Goal: Check status: Check status

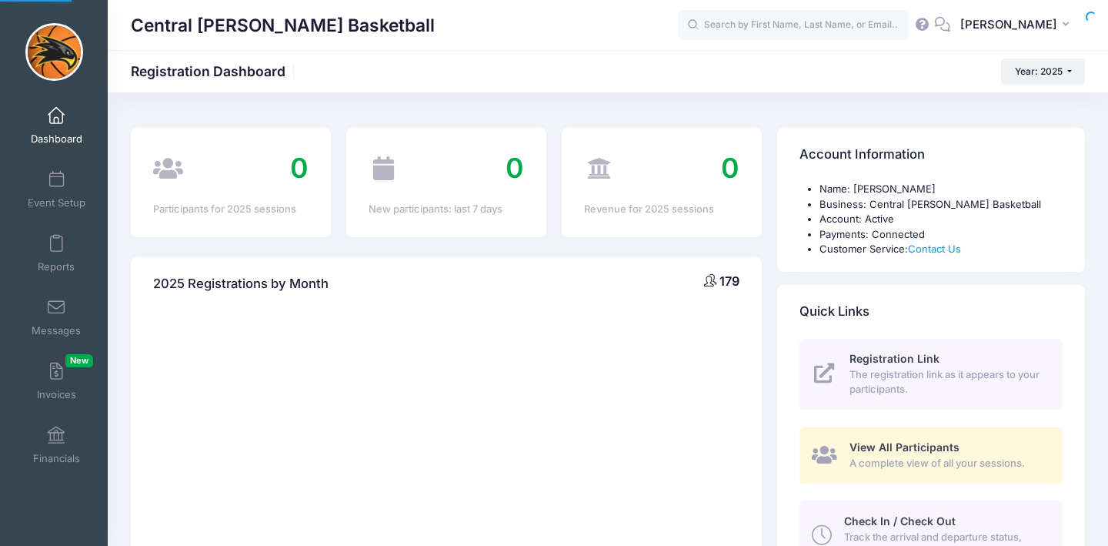
select select
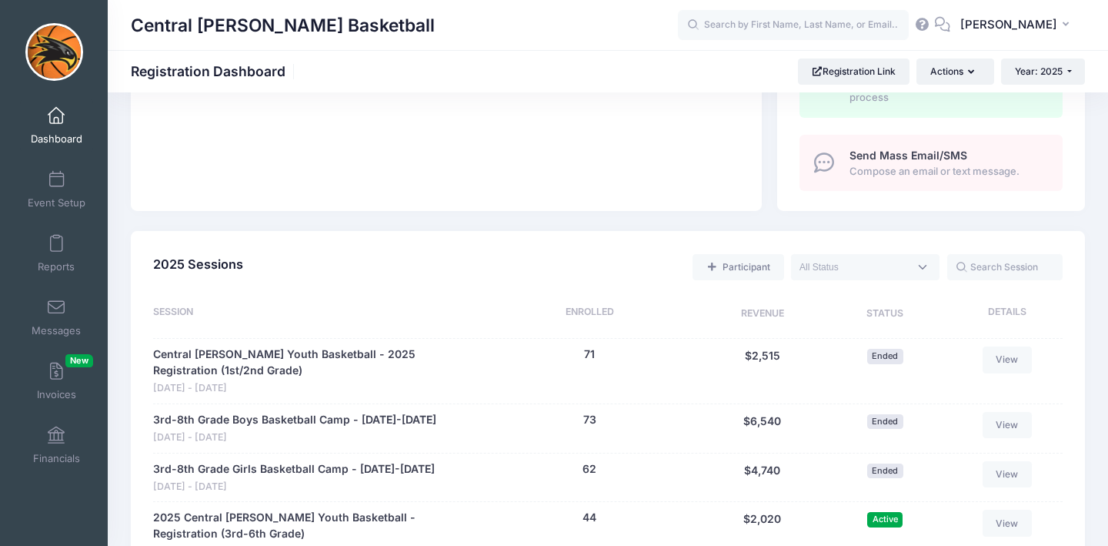
scroll to position [648, 0]
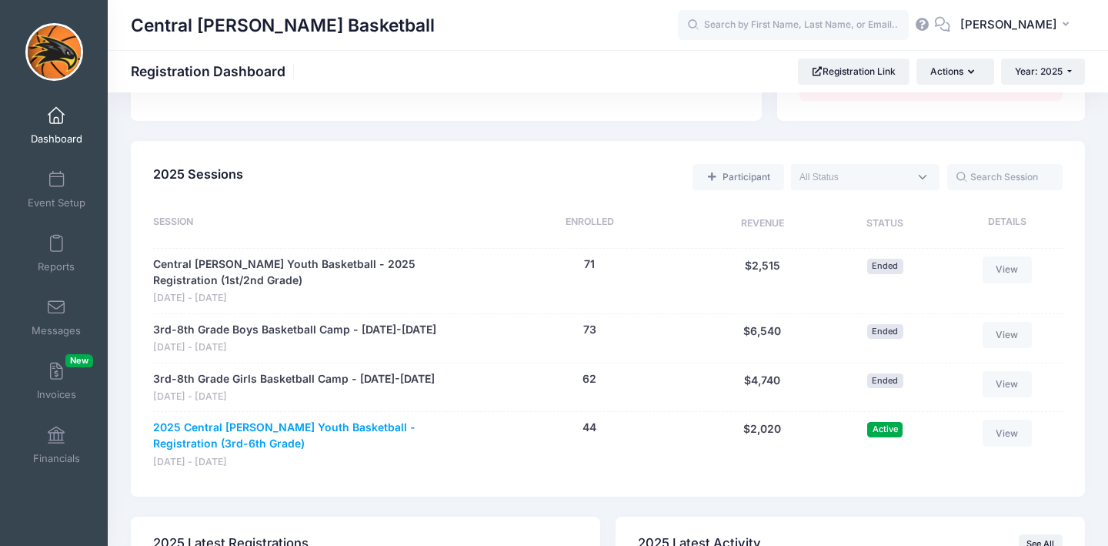
click at [317, 429] on link "2025 Central [PERSON_NAME] Youth Basketball - Registration (3rd-6th Grade)" at bounding box center [313, 436] width 320 height 32
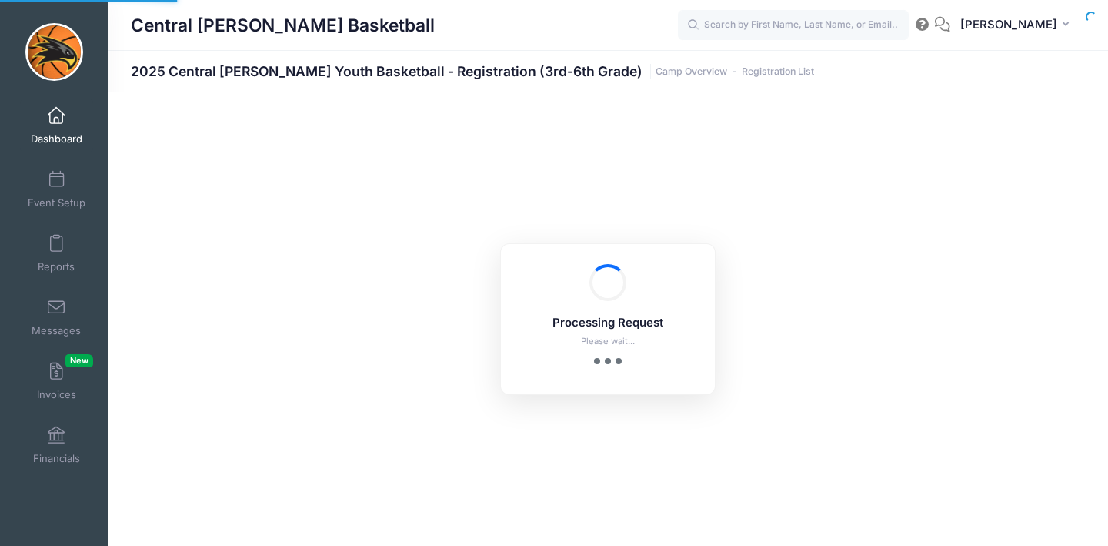
select select "10"
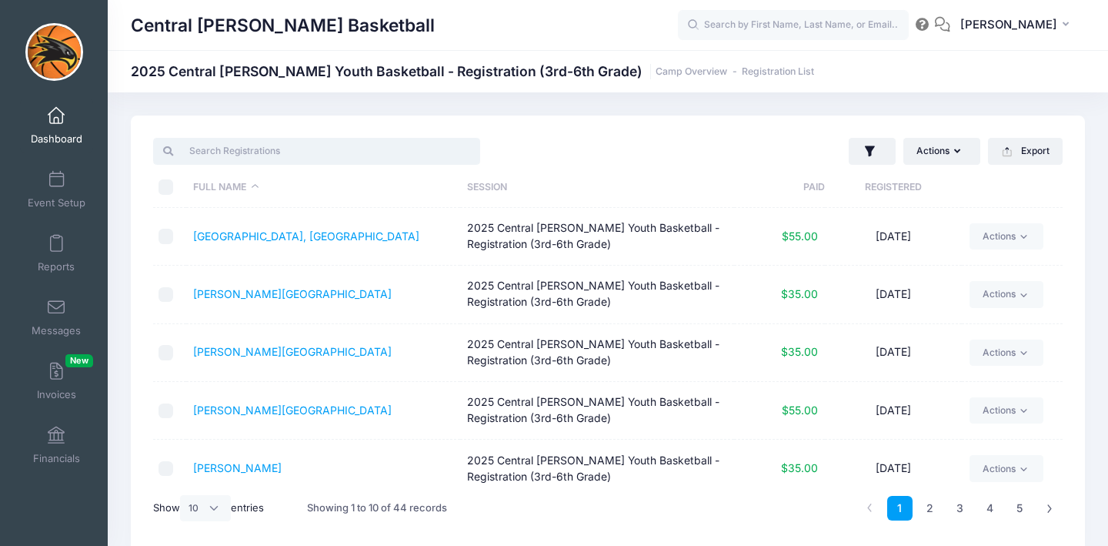
click at [208, 152] on input "search" at bounding box center [316, 151] width 327 height 26
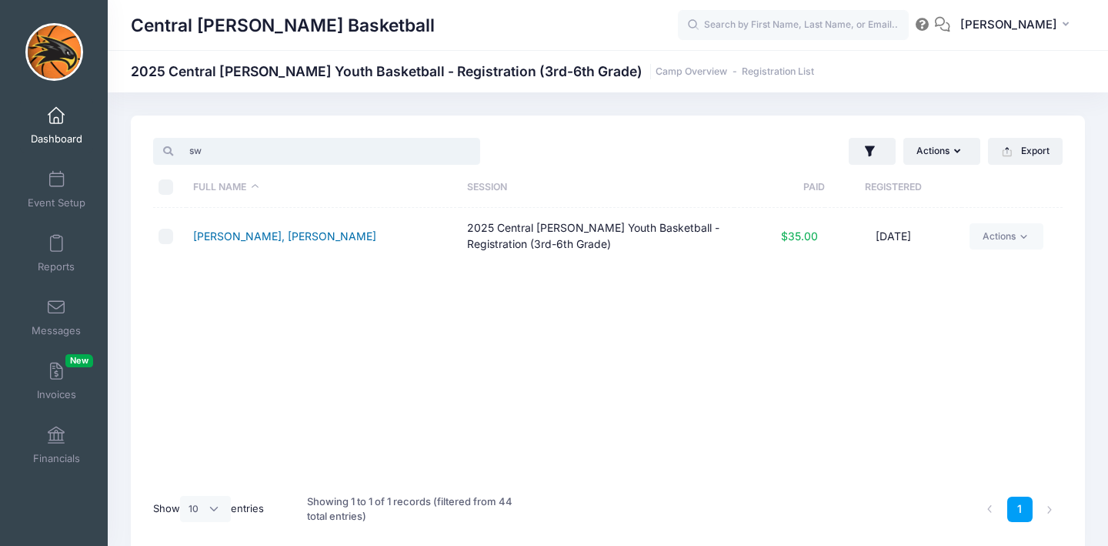
type input "sw"
click at [211, 234] on link "Swan, Jansen" at bounding box center [284, 235] width 183 height 13
click at [553, 152] on div "sw" at bounding box center [377, 151] width 463 height 32
click at [56, 122] on span at bounding box center [56, 116] width 0 height 17
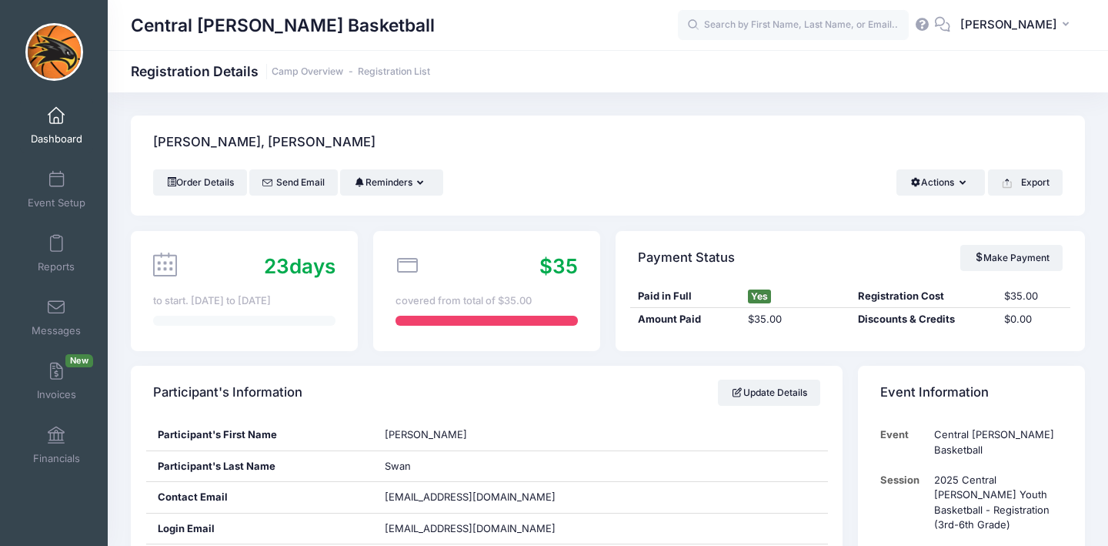
click at [66, 122] on link "Dashboard" at bounding box center [56, 126] width 73 height 54
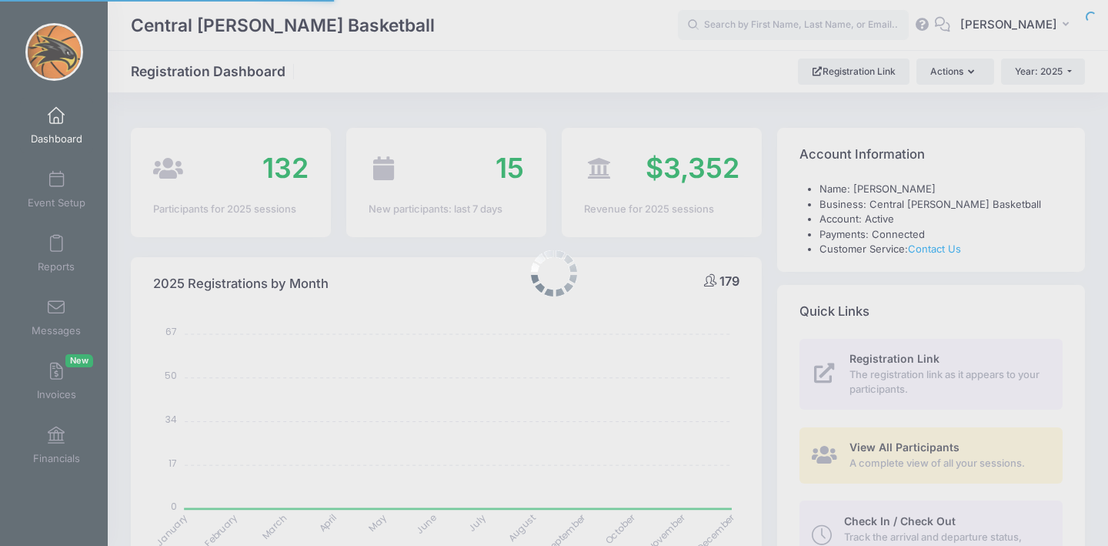
select select
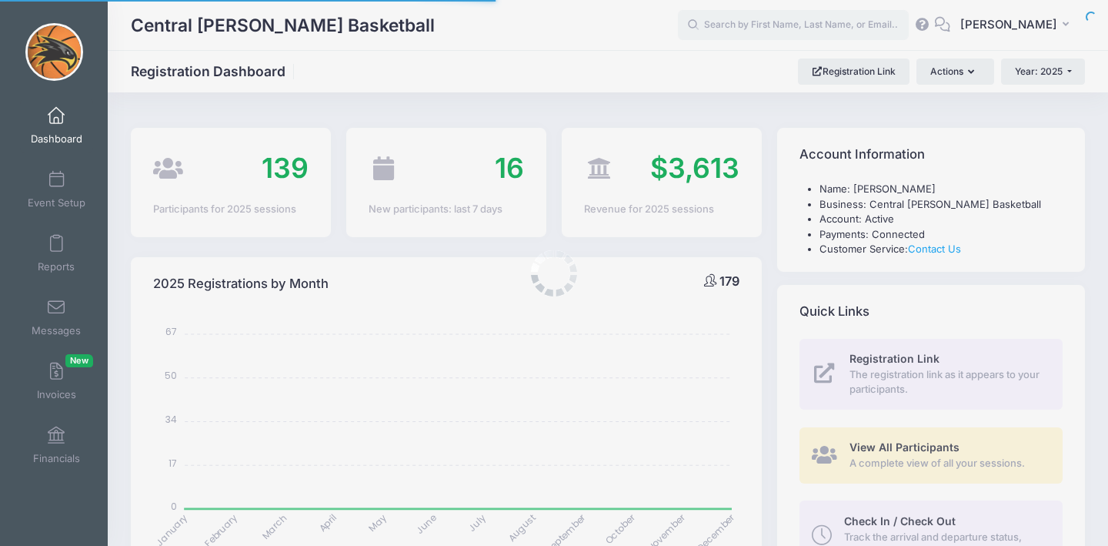
select select
